Goal: Manage account settings

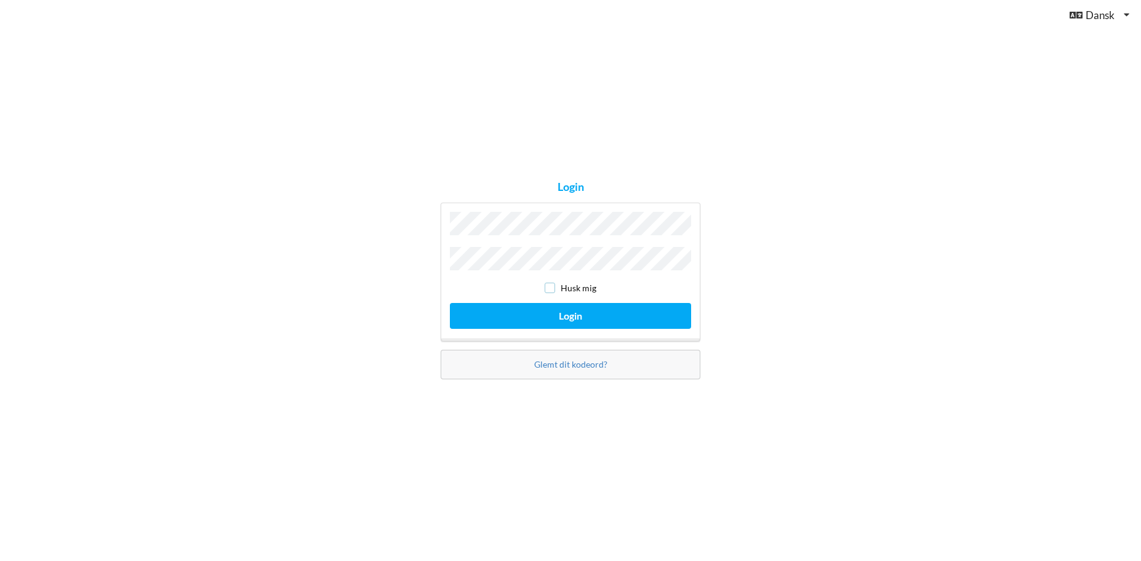
click at [553, 282] on input "checkbox" at bounding box center [550, 287] width 10 height 10
checkbox input "true"
click at [537, 311] on button "Login" at bounding box center [570, 315] width 241 height 25
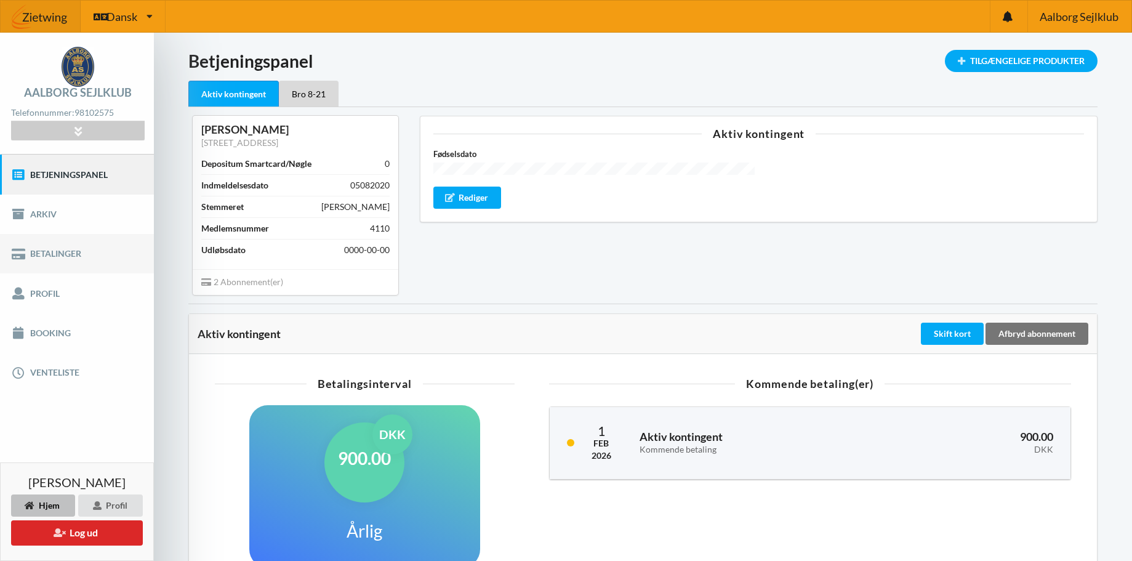
click at [68, 249] on link "Betalinger" at bounding box center [77, 253] width 154 height 39
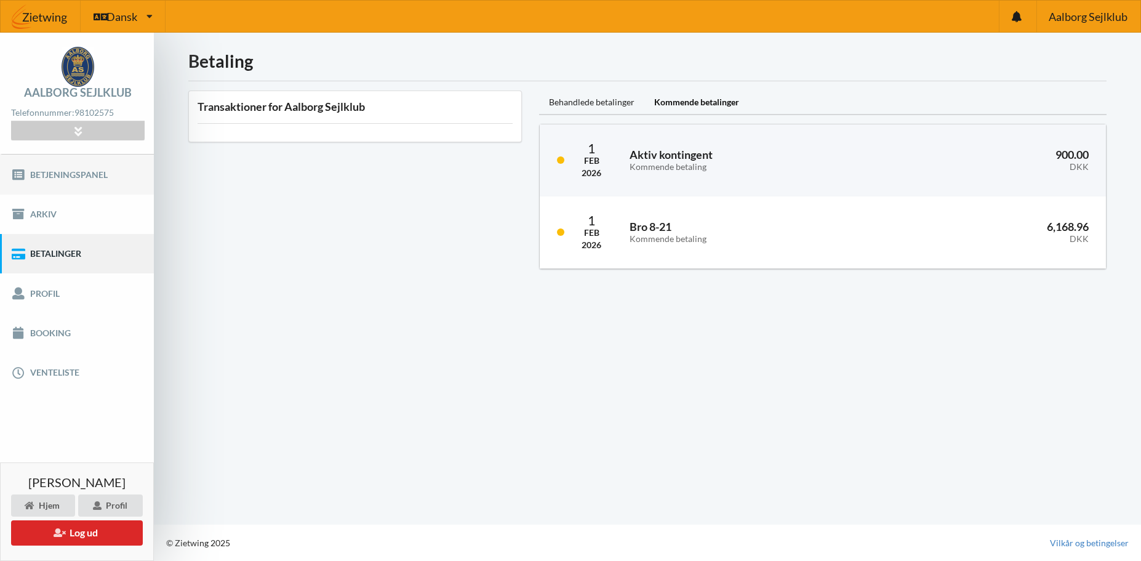
click at [69, 170] on link "Betjeningspanel" at bounding box center [77, 173] width 154 height 39
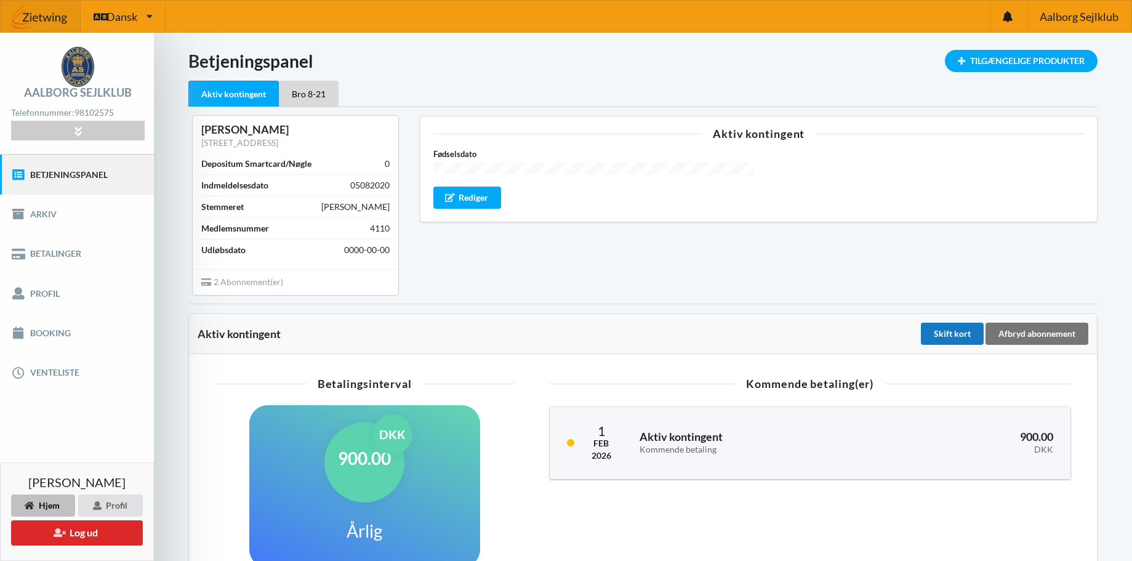
click at [948, 330] on div "Skift kort" at bounding box center [952, 333] width 63 height 22
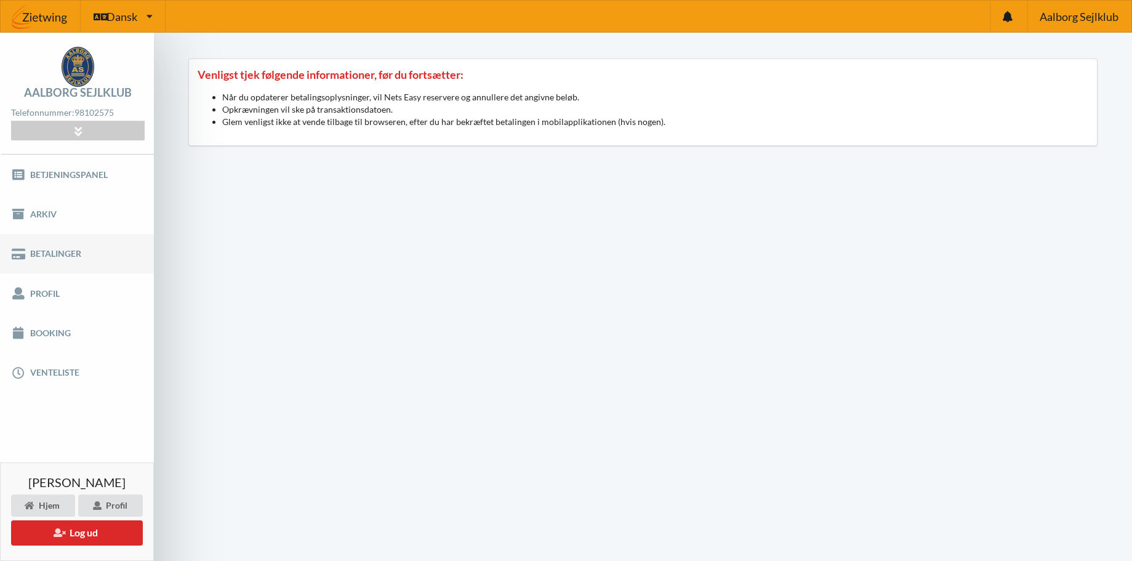
click at [58, 251] on link "Betalinger" at bounding box center [77, 253] width 154 height 39
click at [57, 170] on link "Betjeningspanel" at bounding box center [77, 173] width 154 height 39
click at [53, 505] on div "Hjem" at bounding box center [43, 505] width 64 height 22
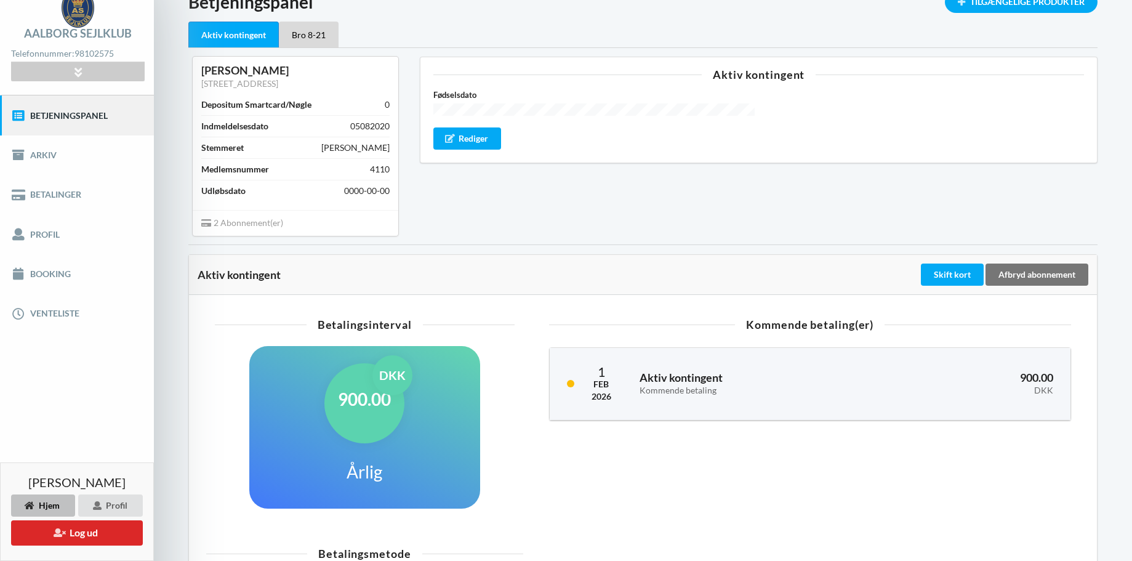
scroll to position [58, 0]
click at [54, 192] on link "Betalinger" at bounding box center [77, 194] width 154 height 39
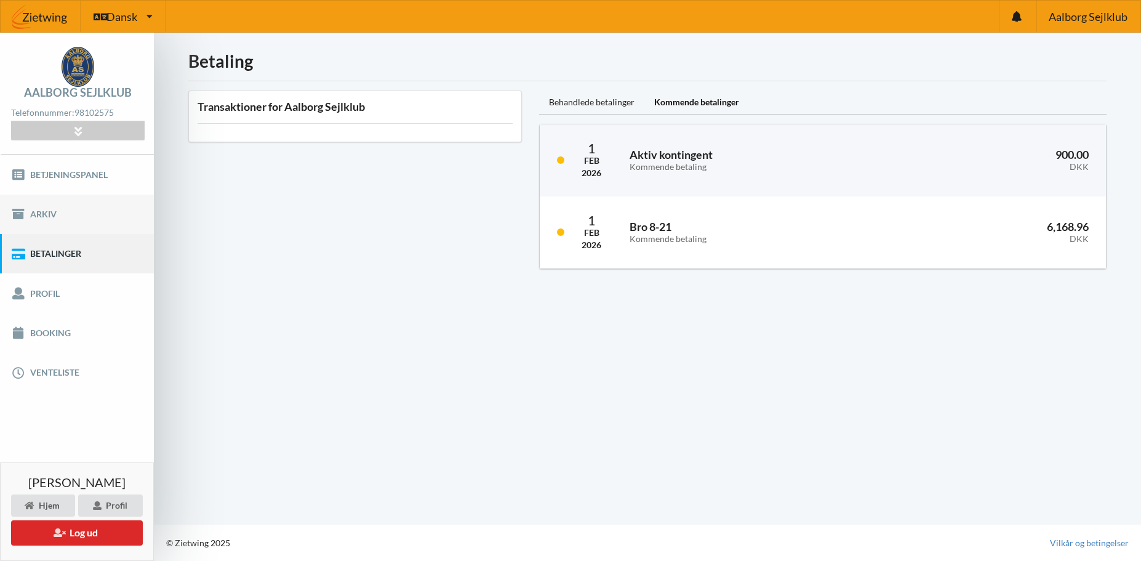
click at [49, 211] on link "Arkiv" at bounding box center [77, 213] width 154 height 39
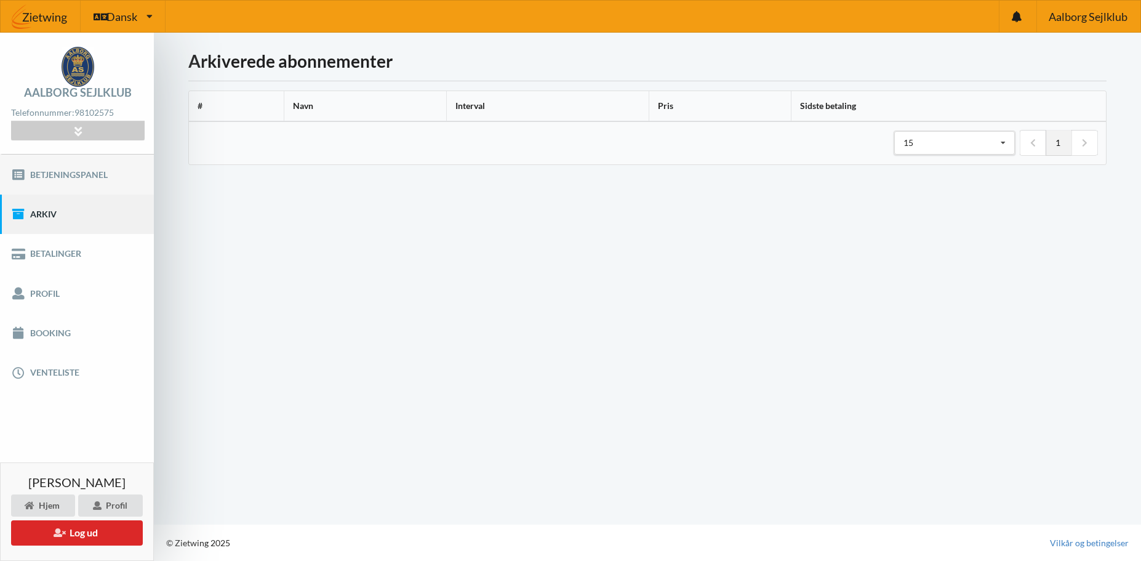
click at [65, 172] on link "Betjeningspanel" at bounding box center [77, 173] width 154 height 39
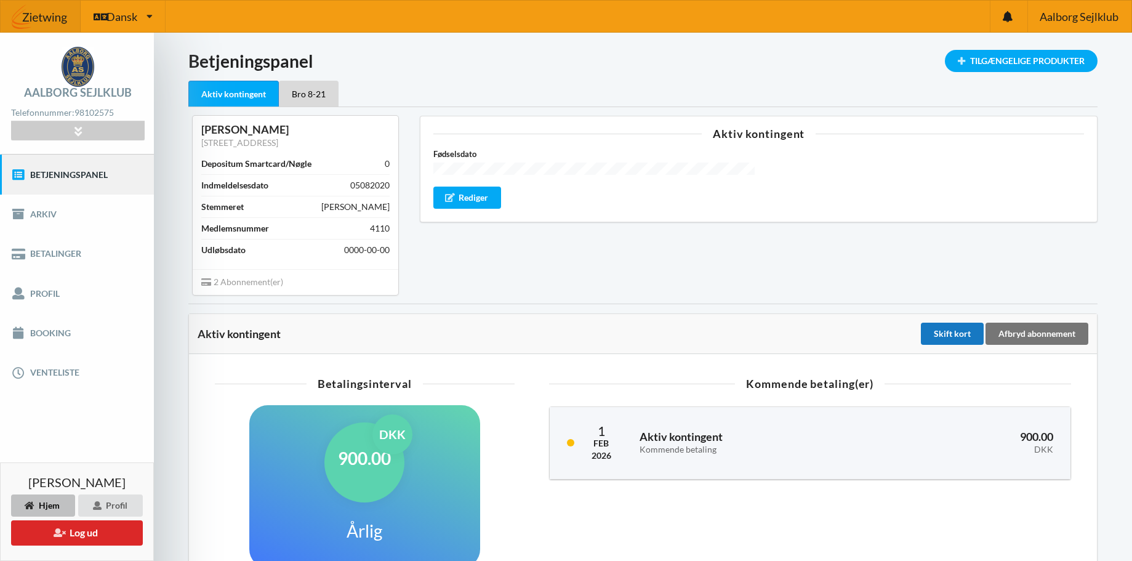
click at [960, 330] on div "Skift kort" at bounding box center [952, 333] width 63 height 22
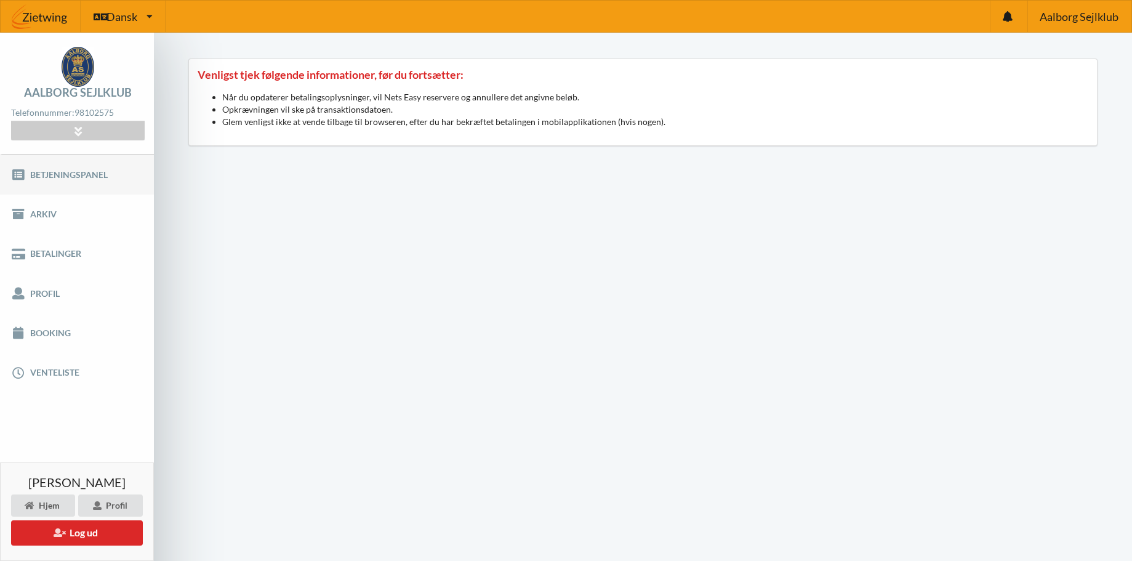
click at [67, 172] on link "Betjeningspanel" at bounding box center [77, 173] width 154 height 39
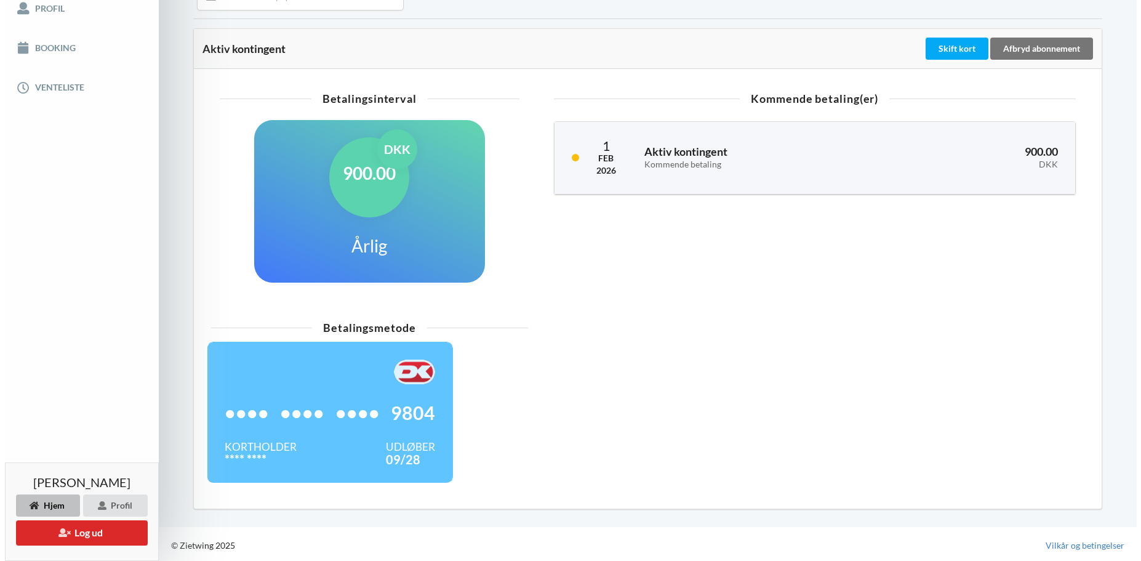
scroll to position [287, 0]
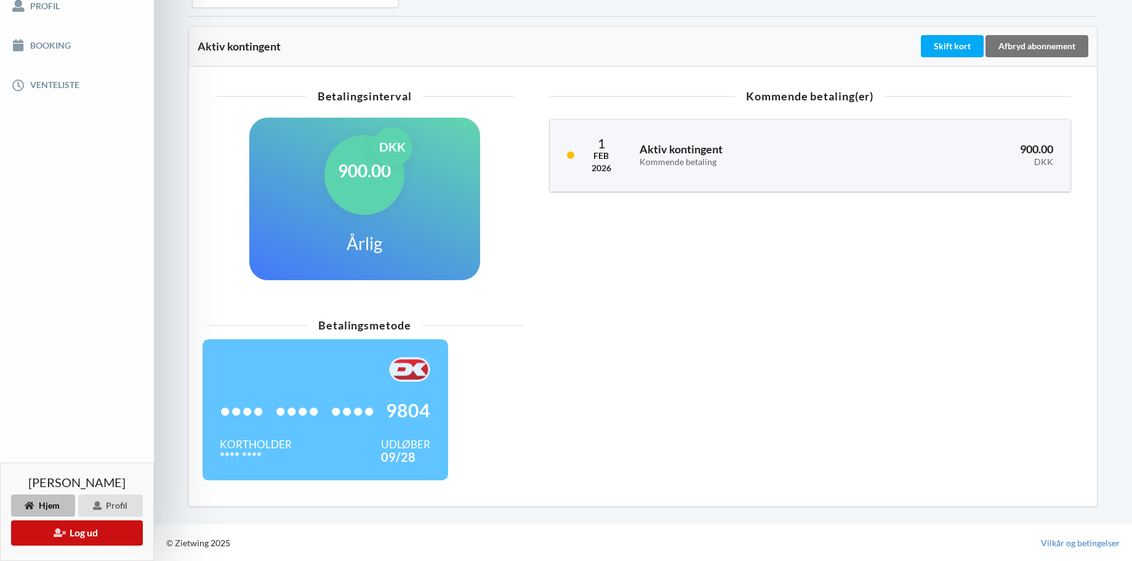
click at [82, 526] on button "Log ud" at bounding box center [77, 532] width 132 height 25
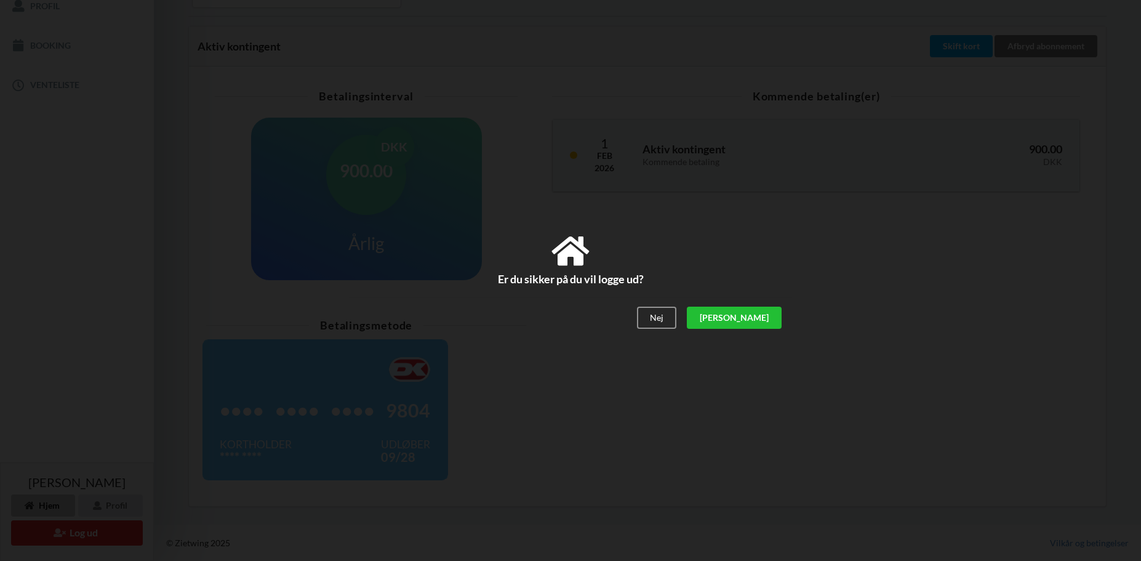
click at [755, 313] on div "[PERSON_NAME]" at bounding box center [734, 317] width 95 height 22
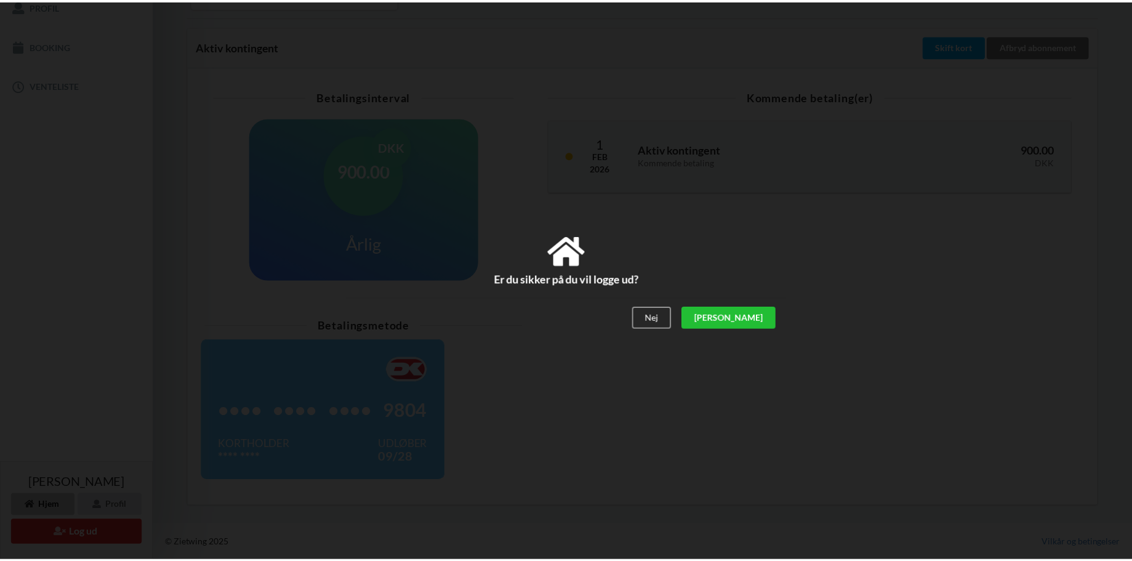
scroll to position [166, 0]
